Goal: Transaction & Acquisition: Obtain resource

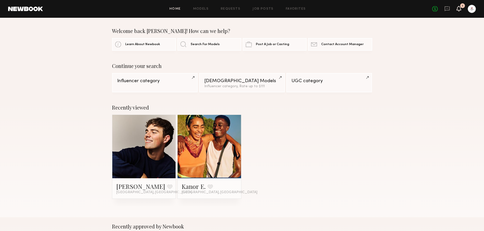
click at [461, 11] on icon at bounding box center [458, 9] width 5 height 6
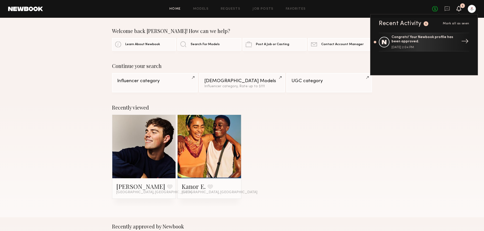
click at [435, 44] on div "Congrats! Your Newbook profile has been approved." at bounding box center [424, 39] width 66 height 9
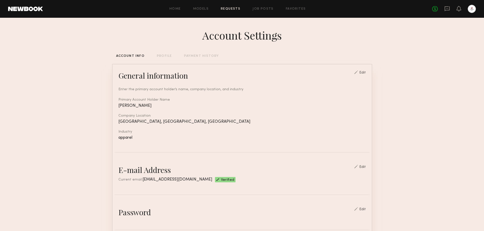
click at [228, 10] on link "Requests" at bounding box center [231, 8] width 20 height 3
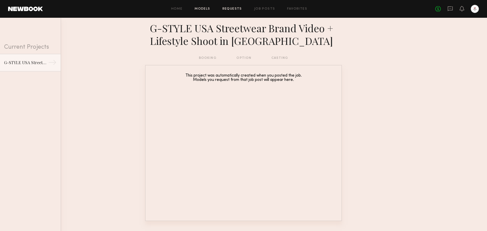
click at [202, 8] on link "Models" at bounding box center [202, 8] width 15 height 3
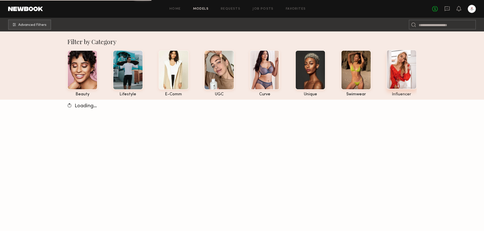
click at [410, 72] on div at bounding box center [401, 70] width 30 height 40
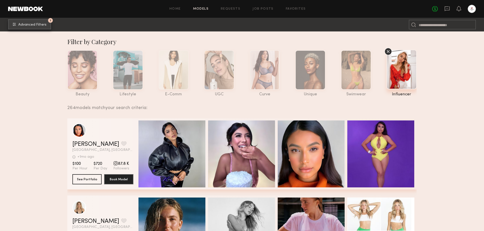
click at [18, 23] on button "1 Advanced Filters" at bounding box center [29, 24] width 43 height 10
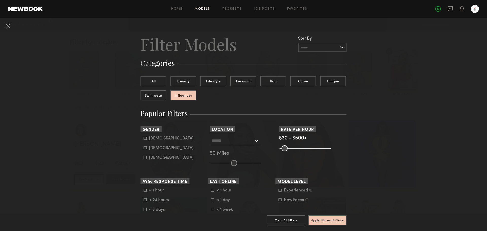
click at [152, 139] on div "Male" at bounding box center [171, 138] width 44 height 3
type input "*"
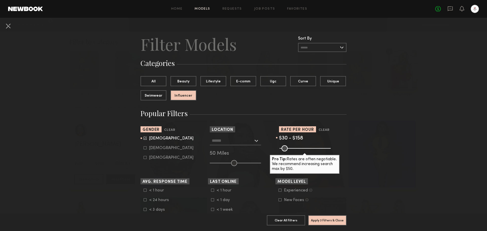
drag, startPoint x: 322, startPoint y: 149, endPoint x: 293, endPoint y: 152, distance: 29.1
type input "***"
click at [293, 152] on input "range" at bounding box center [305, 148] width 51 height 6
click at [328, 217] on button "Apply 3 Filters & Close" at bounding box center [327, 220] width 38 height 10
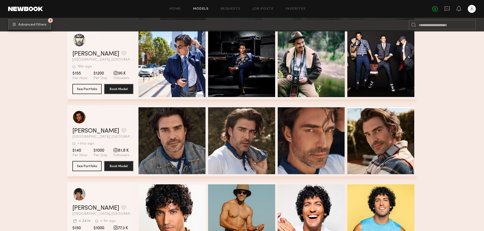
scroll to position [1066, 0]
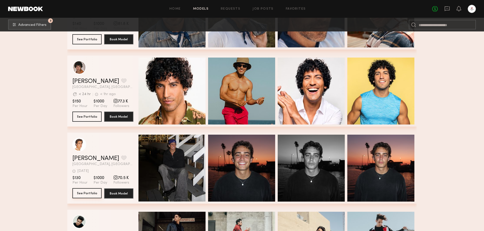
click at [86, 198] on button "See Portfolio" at bounding box center [86, 193] width 29 height 10
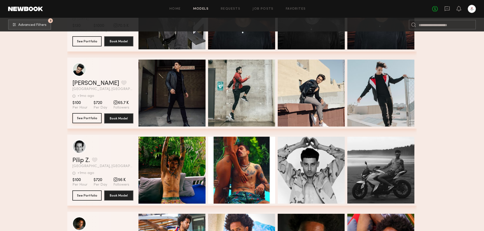
click at [94, 122] on button "See Portfolio" at bounding box center [86, 118] width 29 height 10
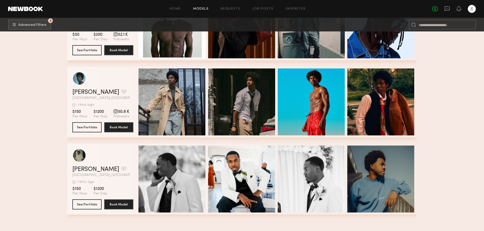
scroll to position [1523, 0]
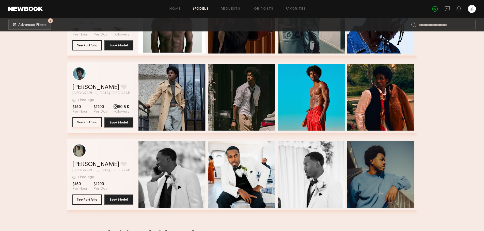
click at [81, 123] on button "See Portfolio" at bounding box center [86, 122] width 29 height 10
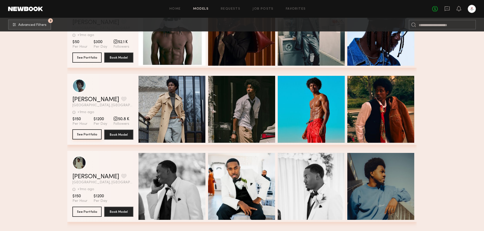
scroll to position [1463, 0]
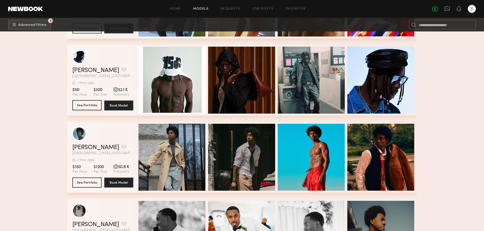
click at [85, 107] on button "See Portfolio" at bounding box center [86, 105] width 29 height 10
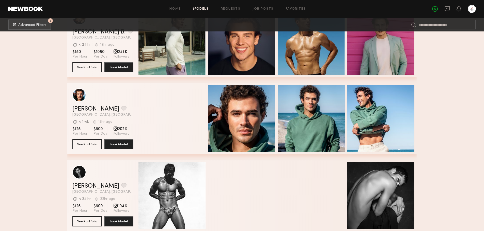
scroll to position [67, 0]
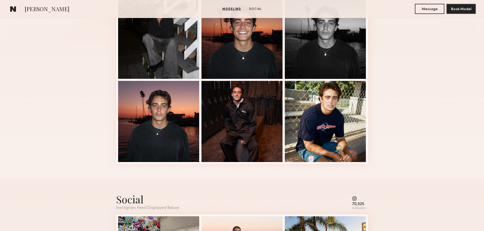
scroll to position [305, 0]
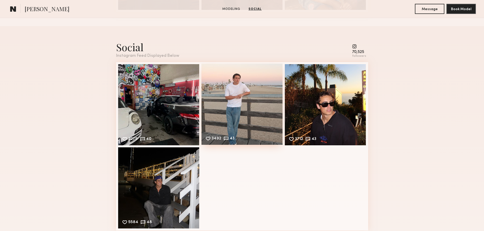
click at [262, 125] on div "3492 43 Likes & comments displayed to show model’s engagement" at bounding box center [241, 104] width 81 height 81
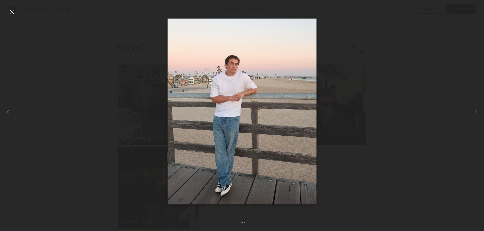
click at [344, 117] on div at bounding box center [242, 111] width 484 height 207
click at [14, 13] on div at bounding box center [12, 12] width 8 height 8
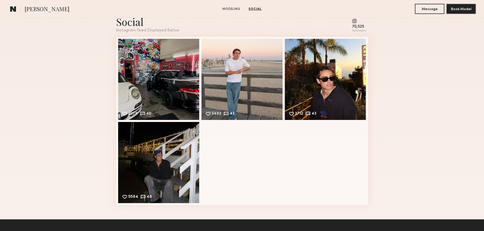
scroll to position [203, 0]
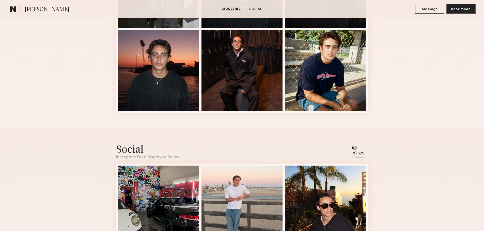
click at [357, 150] on common-icon at bounding box center [359, 148] width 14 height 5
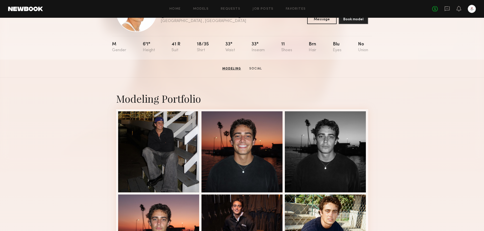
scroll to position [0, 0]
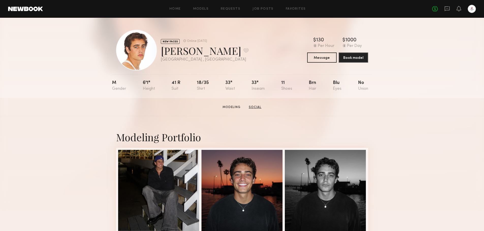
drag, startPoint x: 243, startPoint y: 107, endPoint x: 256, endPoint y: 109, distance: 13.1
click at [243, 107] on section "Modeling Social" at bounding box center [241, 107] width 43 height 5
click at [258, 110] on link "Social" at bounding box center [255, 107] width 17 height 5
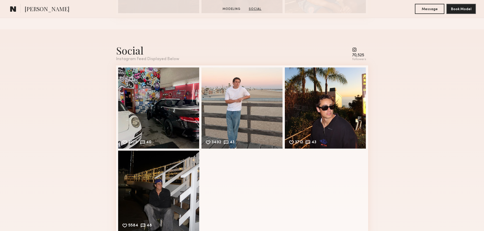
scroll to position [302, 0]
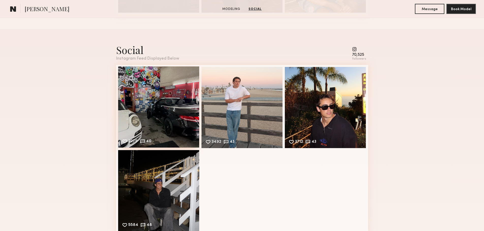
click at [195, 118] on div "2279 40 Likes & comments displayed to show model’s engagement" at bounding box center [158, 107] width 81 height 81
click at [195, 118] on nb-model-profile-social-container "Social Instagram Feed Displayed Below 70,525 followers 2279 40 Likes & comments…" at bounding box center [242, 138] width 484 height 219
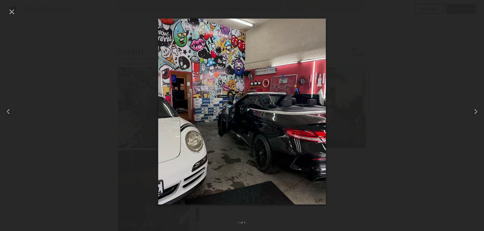
click at [472, 111] on common-icon at bounding box center [475, 112] width 8 height 8
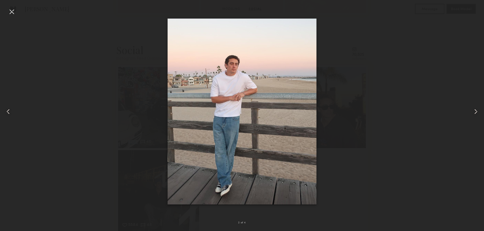
click at [472, 111] on common-icon at bounding box center [475, 112] width 8 height 8
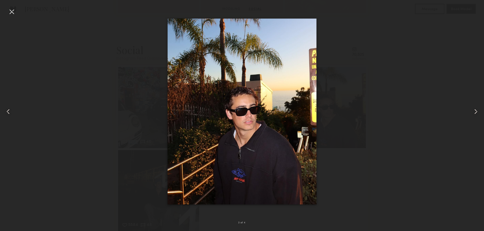
click at [472, 111] on common-icon at bounding box center [475, 112] width 8 height 8
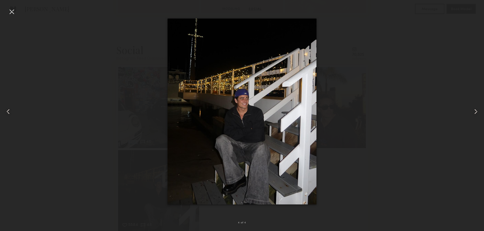
click at [472, 111] on common-icon at bounding box center [475, 112] width 8 height 8
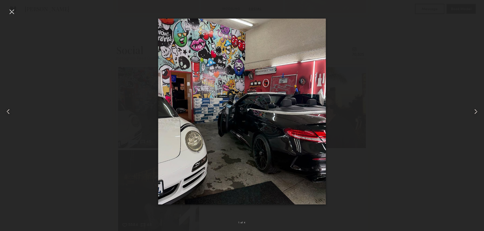
click at [472, 111] on common-icon at bounding box center [475, 112] width 8 height 8
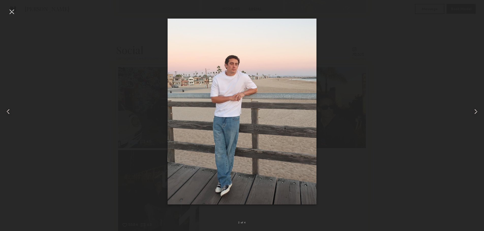
click at [472, 111] on common-icon at bounding box center [475, 112] width 8 height 8
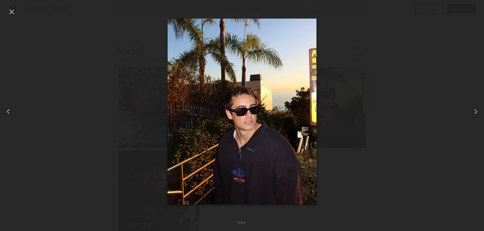
click at [472, 111] on common-icon at bounding box center [475, 112] width 8 height 8
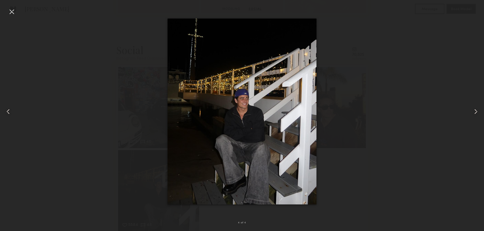
click at [15, 8] on div at bounding box center [12, 12] width 8 height 8
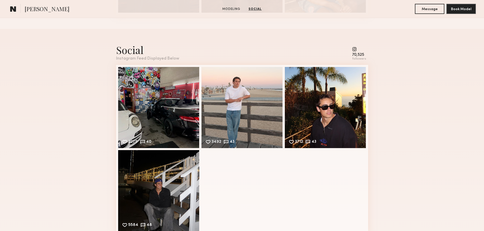
scroll to position [200, 0]
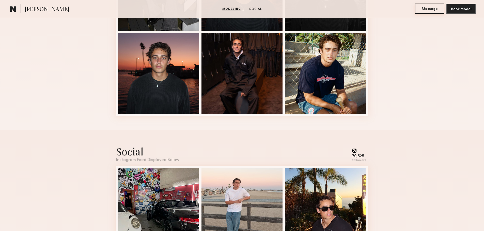
click at [428, 11] on button "Message" at bounding box center [429, 9] width 29 height 10
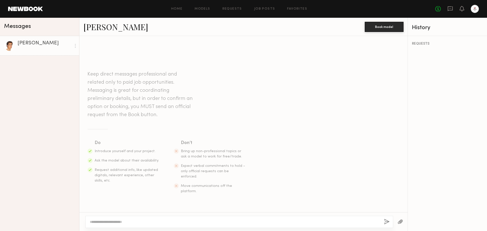
click at [150, 224] on textarea at bounding box center [235, 222] width 290 height 5
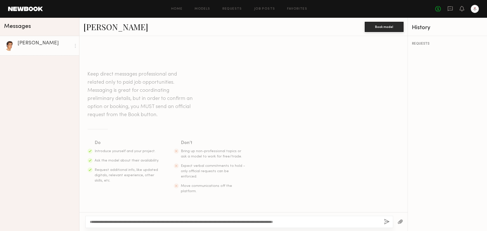
type textarea "**********"
click at [389, 220] on button "button" at bounding box center [387, 222] width 6 height 6
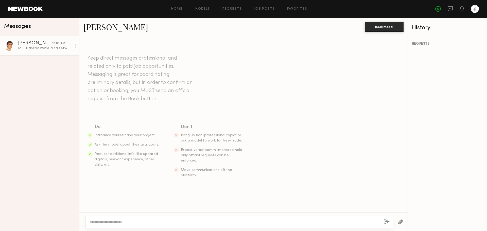
scroll to position [48, 0]
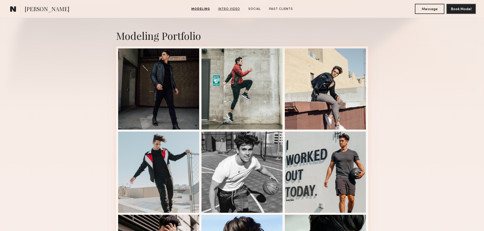
click at [235, 10] on link "Intro Video" at bounding box center [229, 9] width 26 height 5
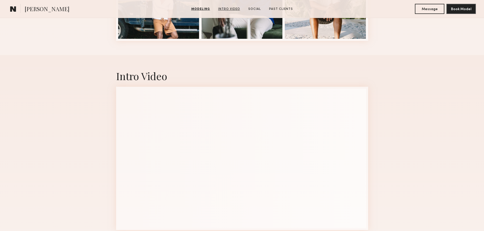
scroll to position [468, 0]
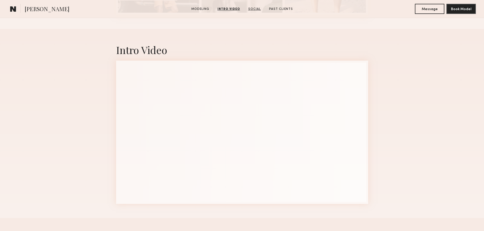
click at [250, 10] on link "Social" at bounding box center [254, 9] width 17 height 5
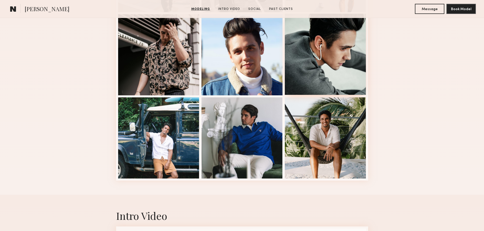
scroll to position [175, 0]
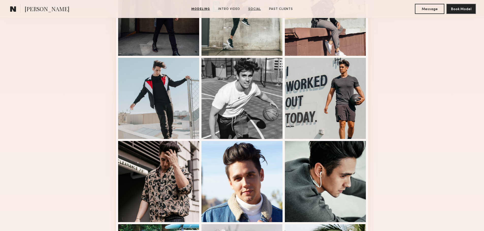
click at [251, 9] on link "Social" at bounding box center [254, 9] width 17 height 5
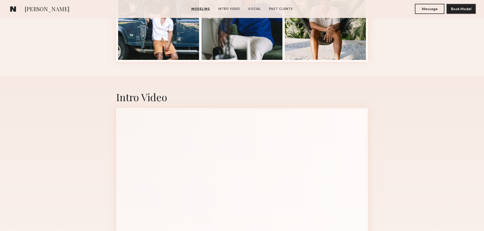
scroll to position [658, 0]
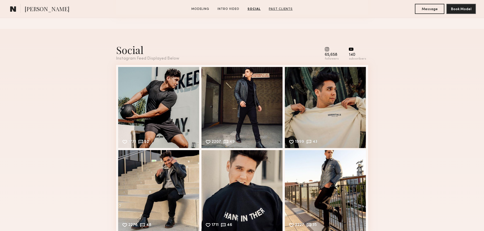
click at [285, 11] on link "Past Clients" at bounding box center [281, 9] width 28 height 5
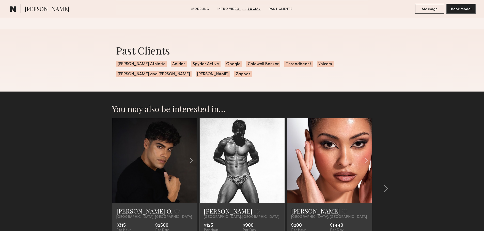
scroll to position [892, 0]
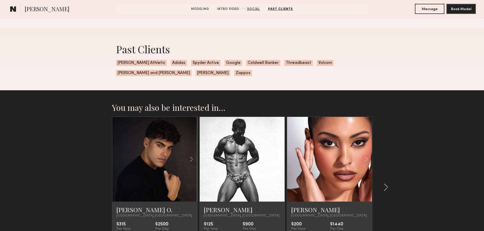
click at [256, 9] on link "Social" at bounding box center [253, 9] width 17 height 5
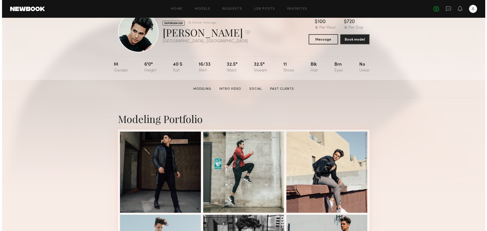
scroll to position [0, 0]
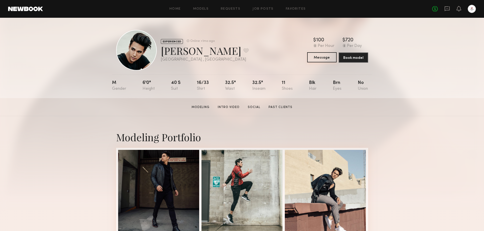
click at [326, 57] on button "Message" at bounding box center [321, 57] width 29 height 10
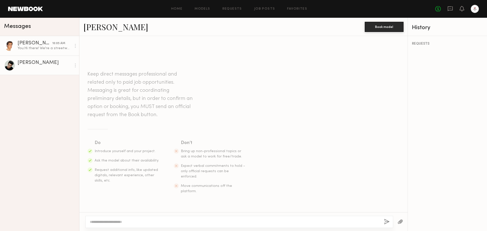
click at [48, 49] on div "You: Hi there! We're a streetwear brand in LA and wanted to see if you were int…" at bounding box center [45, 48] width 54 height 5
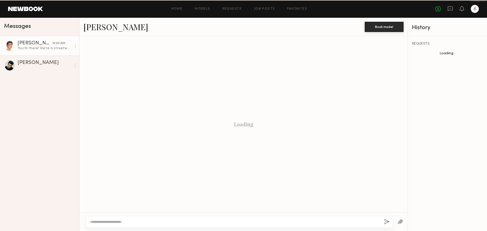
scroll to position [48, 0]
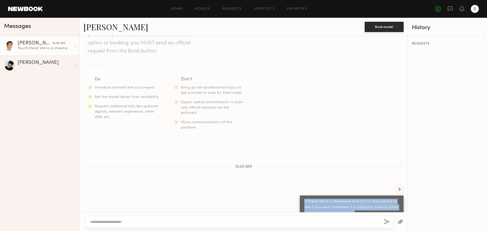
drag, startPoint x: 301, startPoint y: 189, endPoint x: 346, endPoint y: 201, distance: 46.5
click at [346, 201] on div "Hi there! We're a streetwear brand in LA and wanted to see if you were interest…" at bounding box center [352, 208] width 95 height 18
copy div "Hi there! We're a streetwear brand in LA and wanted to see if you were interest…"
click at [46, 66] on div at bounding box center [45, 67] width 54 height 5
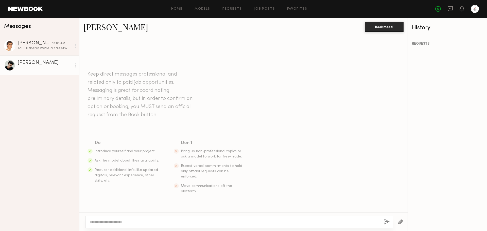
click at [296, 220] on textarea at bounding box center [235, 222] width 290 height 5
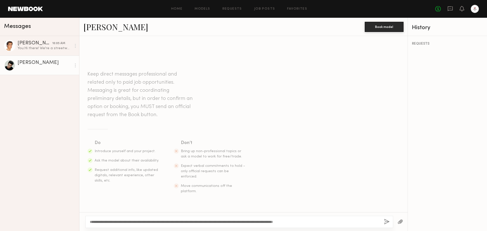
type textarea "**********"
click at [390, 224] on div "**********" at bounding box center [240, 222] width 308 height 12
click at [387, 222] on button "button" at bounding box center [387, 222] width 6 height 6
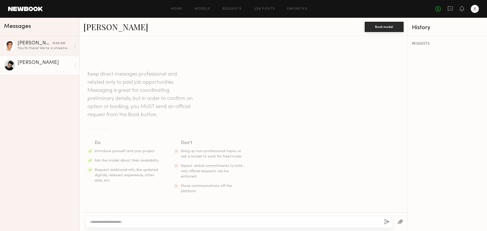
scroll to position [48, 0]
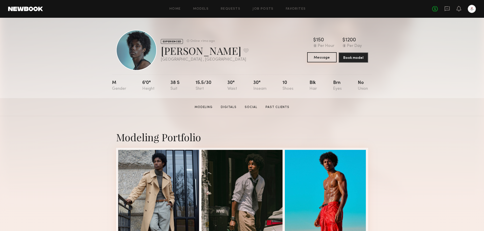
click at [324, 60] on button "Message" at bounding box center [321, 57] width 29 height 10
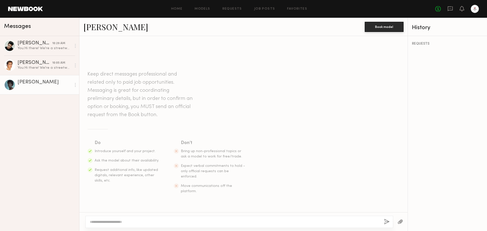
click at [342, 220] on textarea at bounding box center [235, 222] width 290 height 5
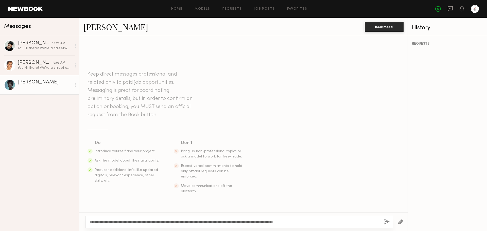
type textarea "**********"
click at [386, 221] on button "button" at bounding box center [387, 222] width 6 height 6
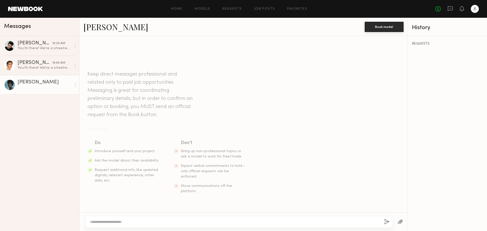
scroll to position [48, 0]
